Goal: Information Seeking & Learning: Learn about a topic

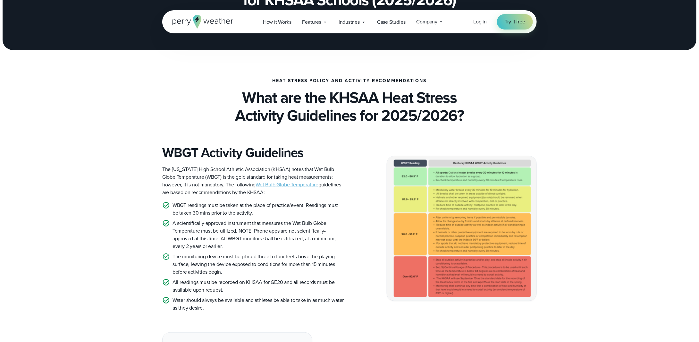
scroll to position [160, 0]
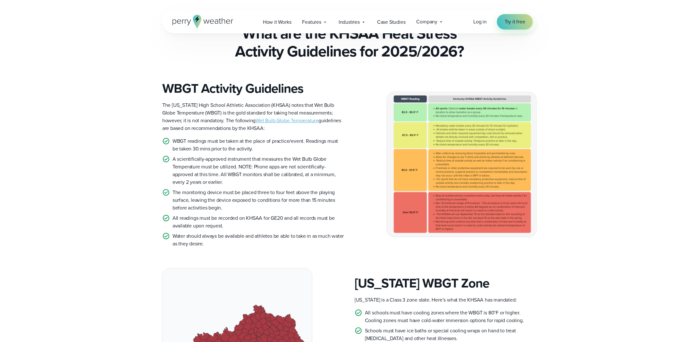
click at [256, 120] on link "Wet Bulb Globe Temperature" at bounding box center [287, 120] width 63 height 7
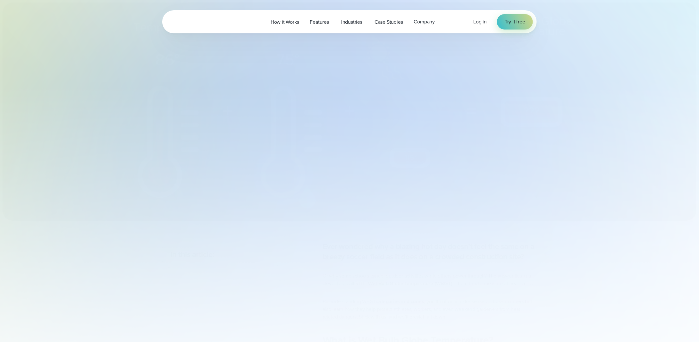
select select "***"
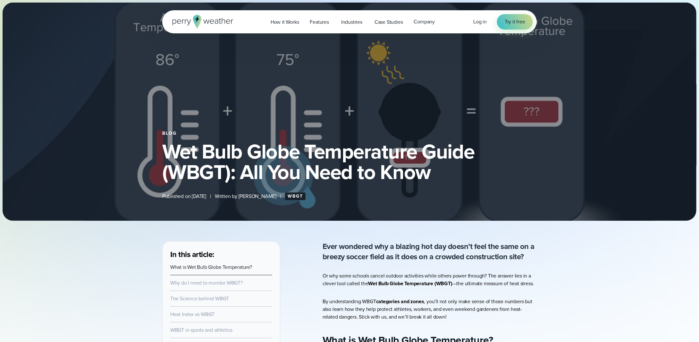
type input "*******"
